Goal: Task Accomplishment & Management: Complete application form

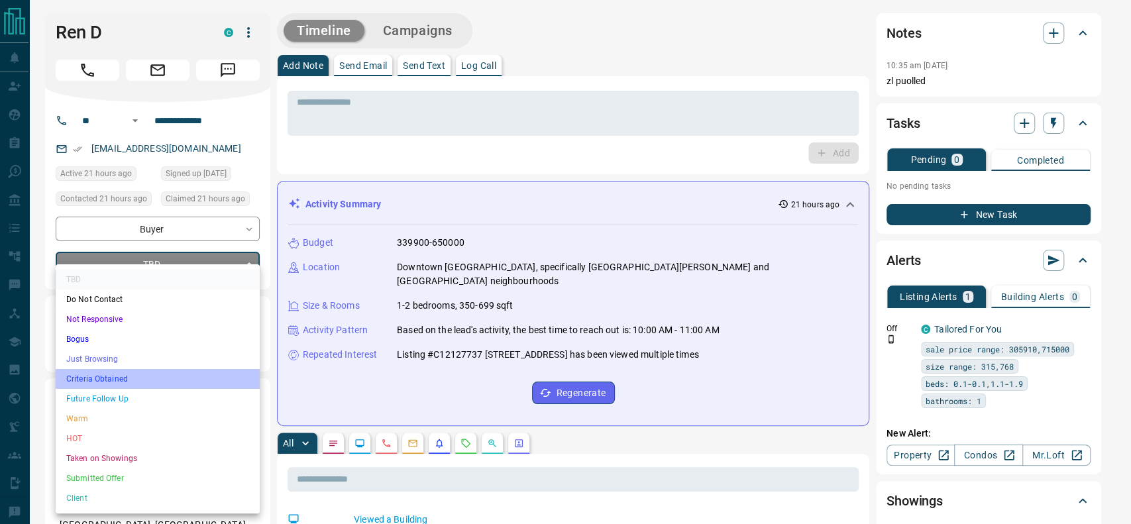
click at [112, 374] on li "Criteria Obtained" at bounding box center [158, 379] width 204 height 20
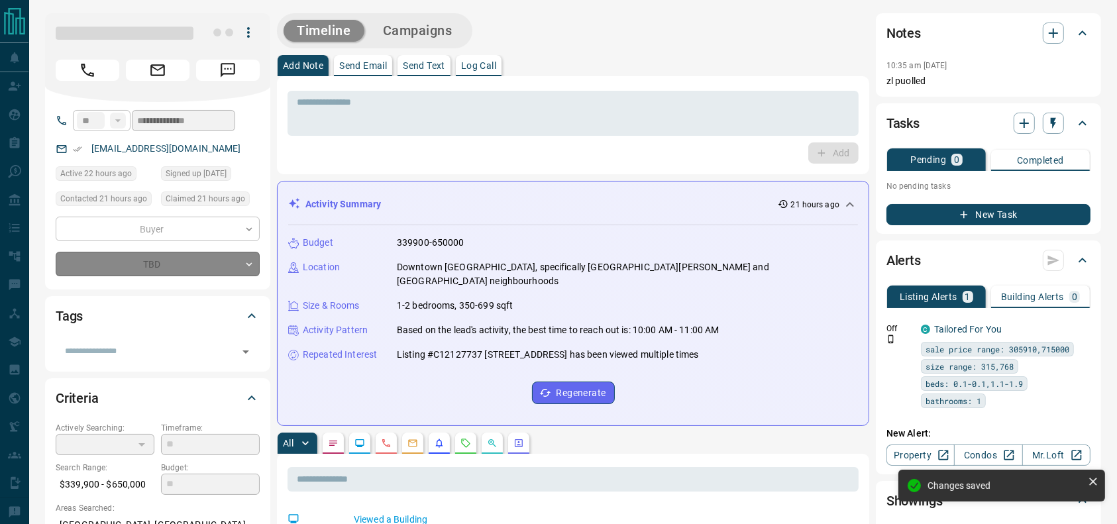
type input "*"
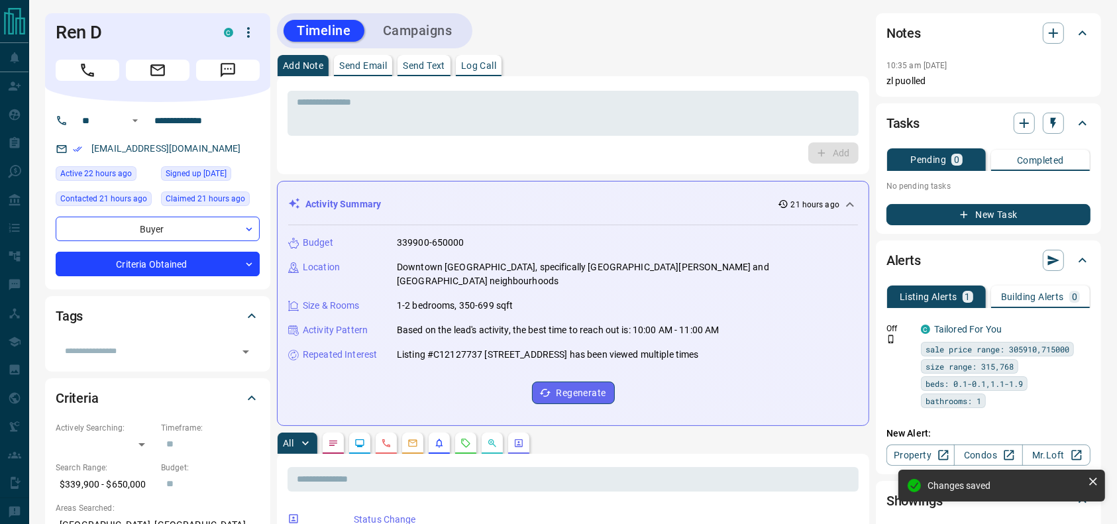
click at [92, 79] on button "Call" at bounding box center [88, 70] width 64 height 21
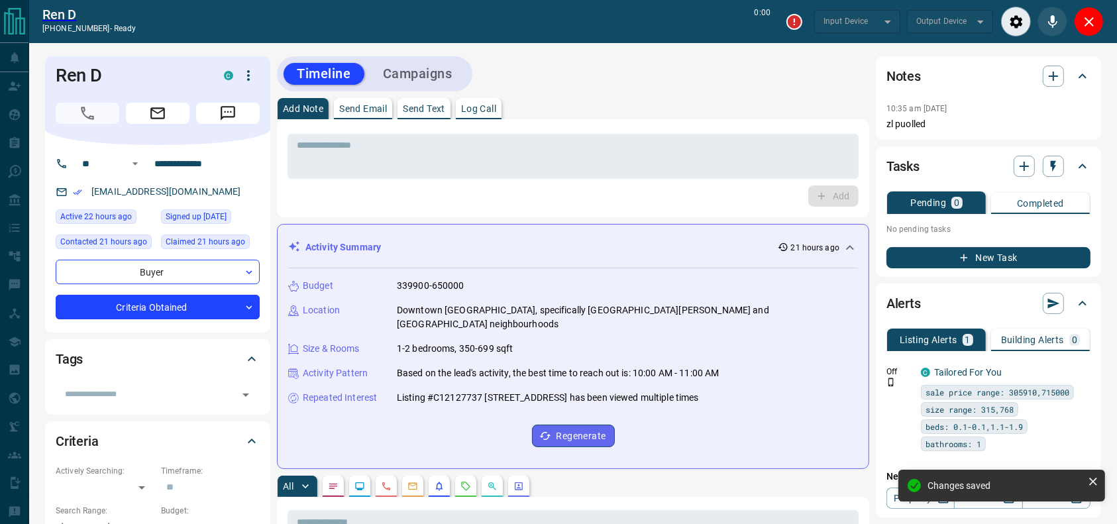
type input "*******"
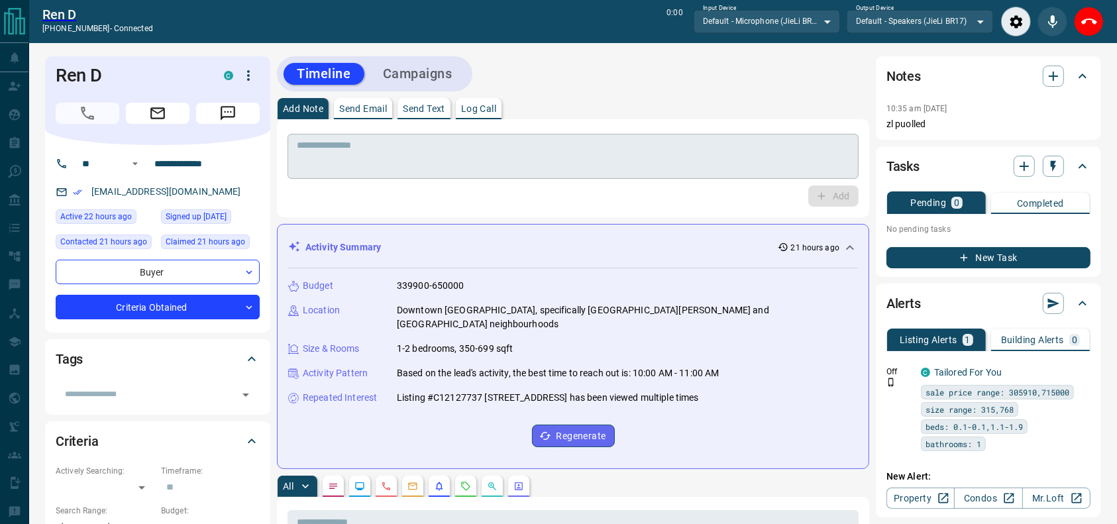
click at [340, 162] on textarea at bounding box center [573, 157] width 552 height 34
click at [1100, 15] on button "End Call" at bounding box center [1089, 22] width 30 height 30
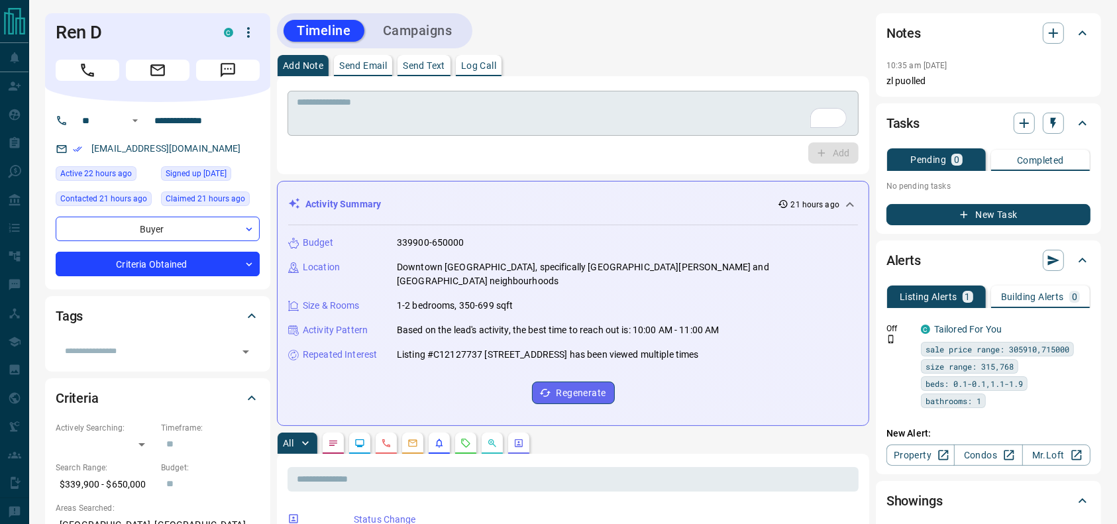
click at [501, 119] on textarea "To enrich screen reader interactions, please activate Accessibility in Grammarl…" at bounding box center [573, 114] width 552 height 34
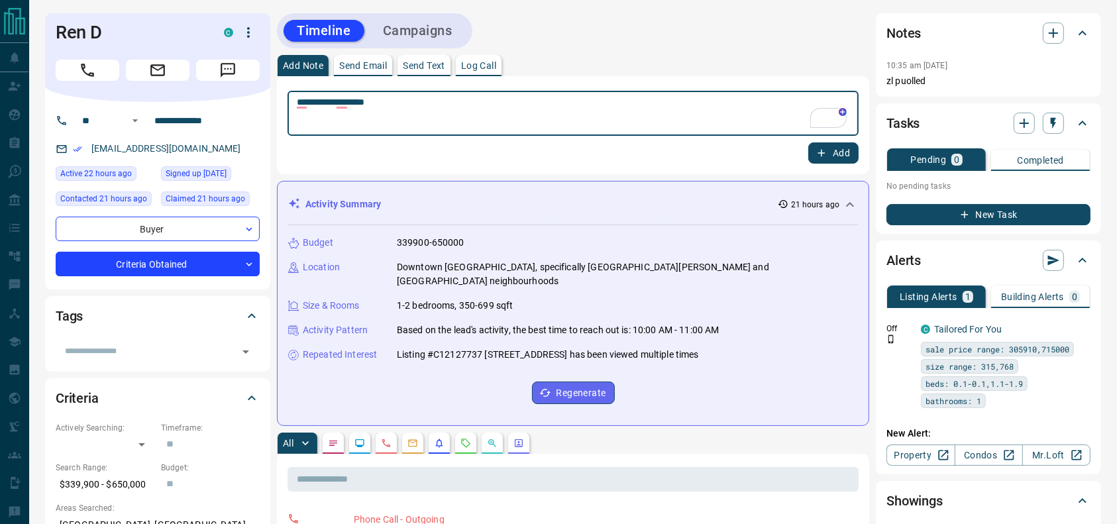
type textarea "**********"
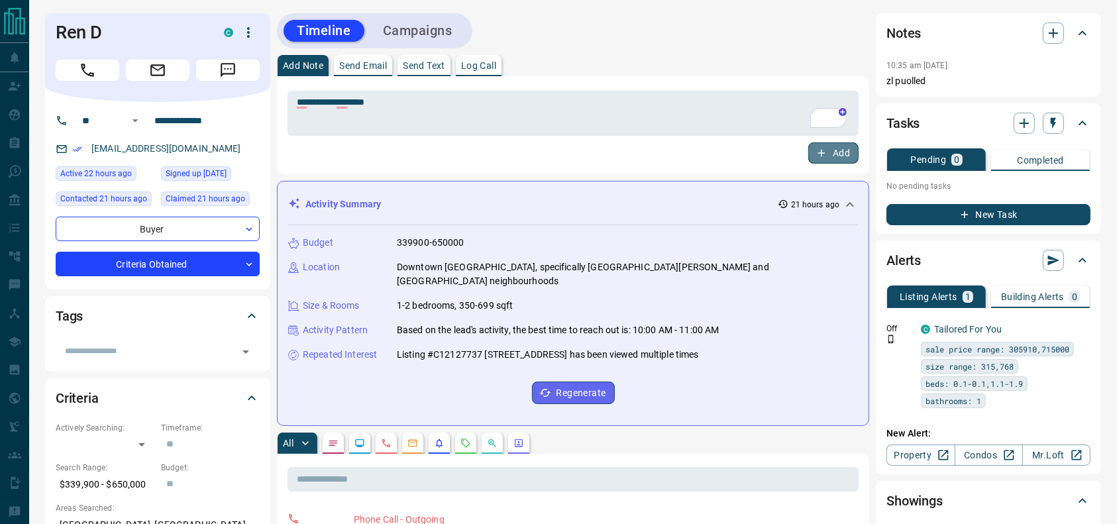
click at [848, 159] on button "Add" at bounding box center [833, 152] width 50 height 21
click at [403, 23] on button "Campaigns" at bounding box center [418, 31] width 96 height 22
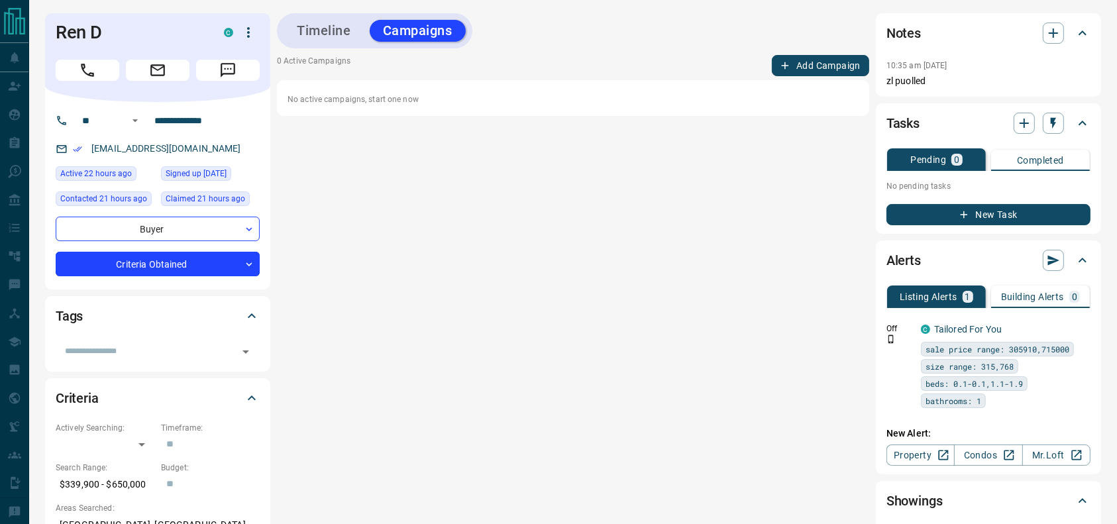
click at [808, 59] on button "Add Campaign" at bounding box center [820, 65] width 97 height 21
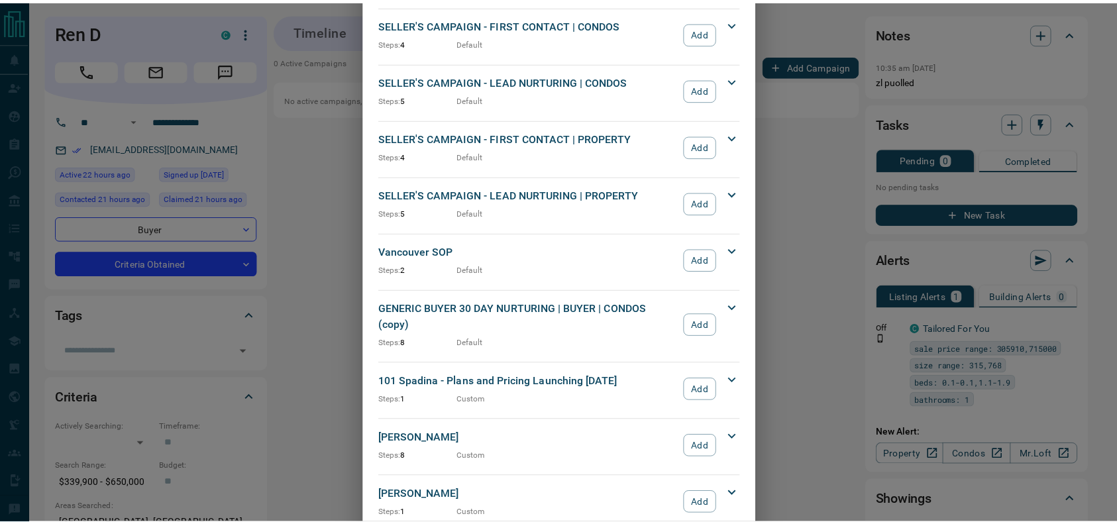
scroll to position [1184, 0]
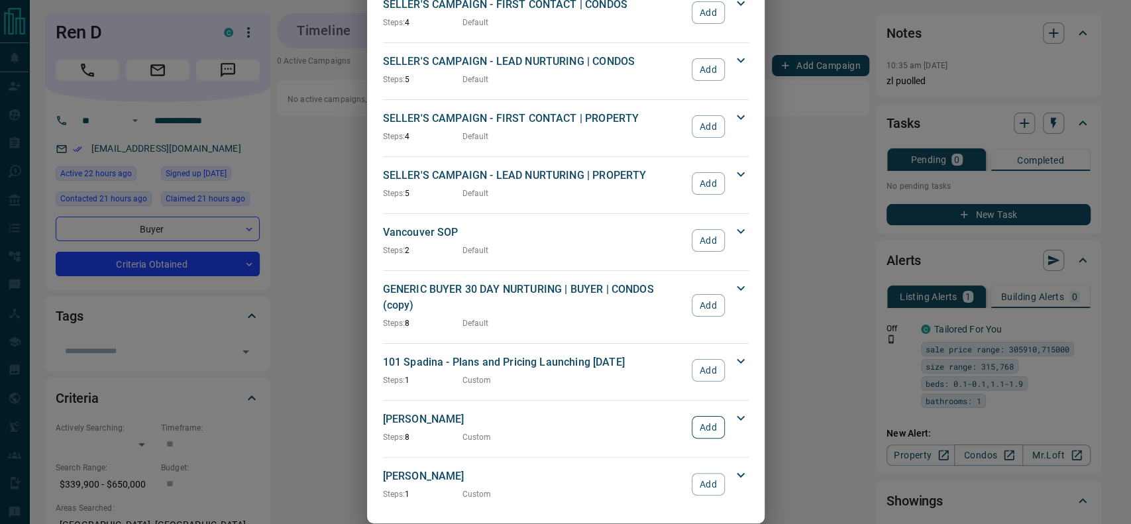
click at [707, 416] on button "Add" at bounding box center [707, 427] width 32 height 23
